Goal: Find specific page/section: Find specific page/section

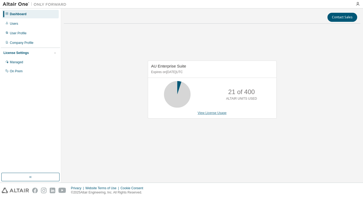
click at [214, 114] on link "View License Usage" at bounding box center [212, 113] width 29 height 4
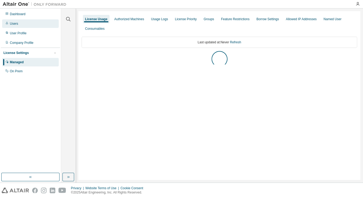
click at [35, 22] on div "Users" at bounding box center [30, 23] width 57 height 9
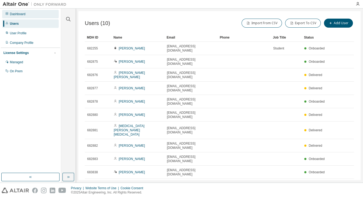
click at [20, 17] on div "Dashboard" at bounding box center [30, 14] width 57 height 9
